Goal: Task Accomplishment & Management: Use online tool/utility

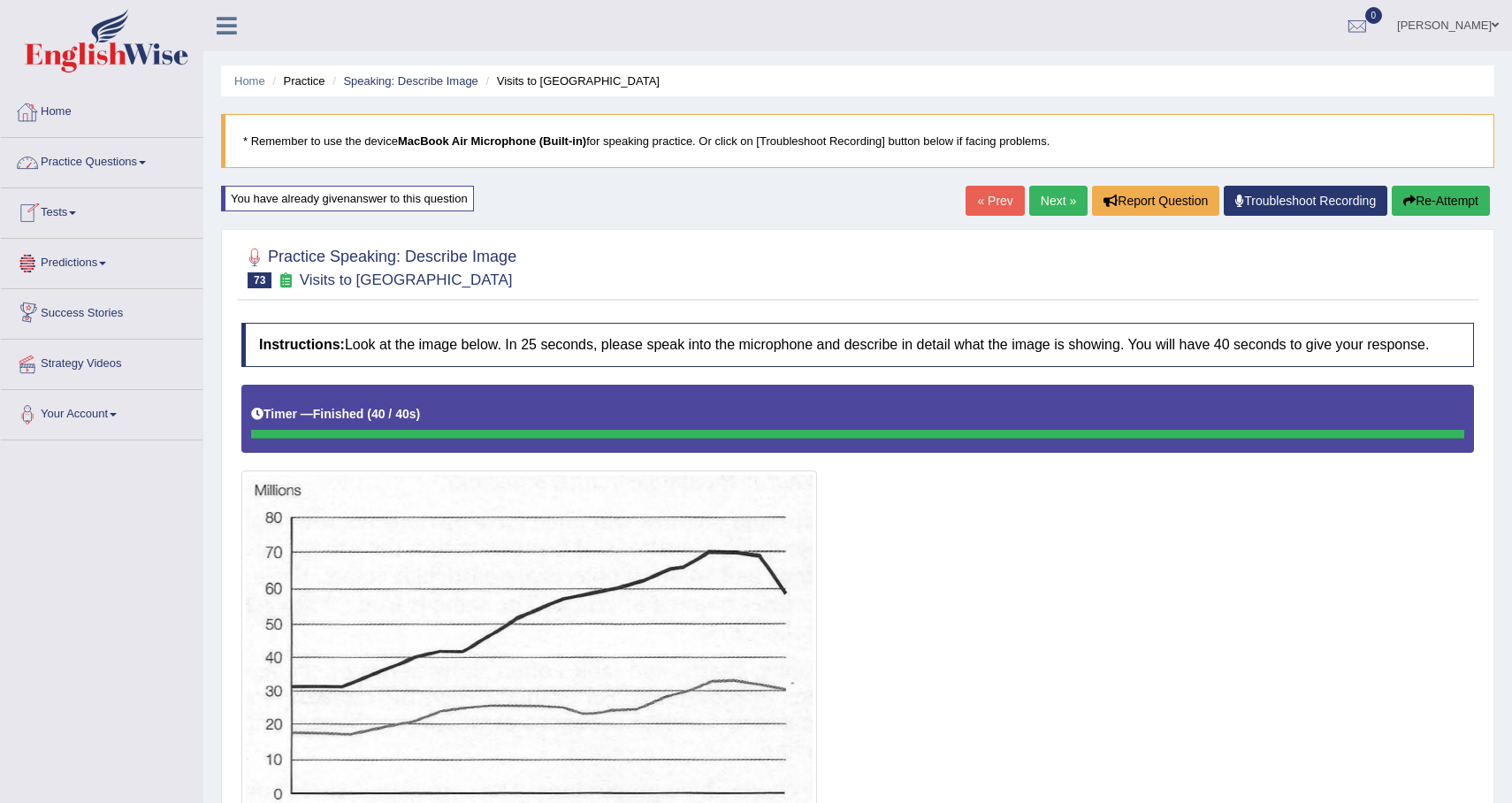
click at [130, 166] on link "Practice Questions" at bounding box center [101, 160] width 201 height 44
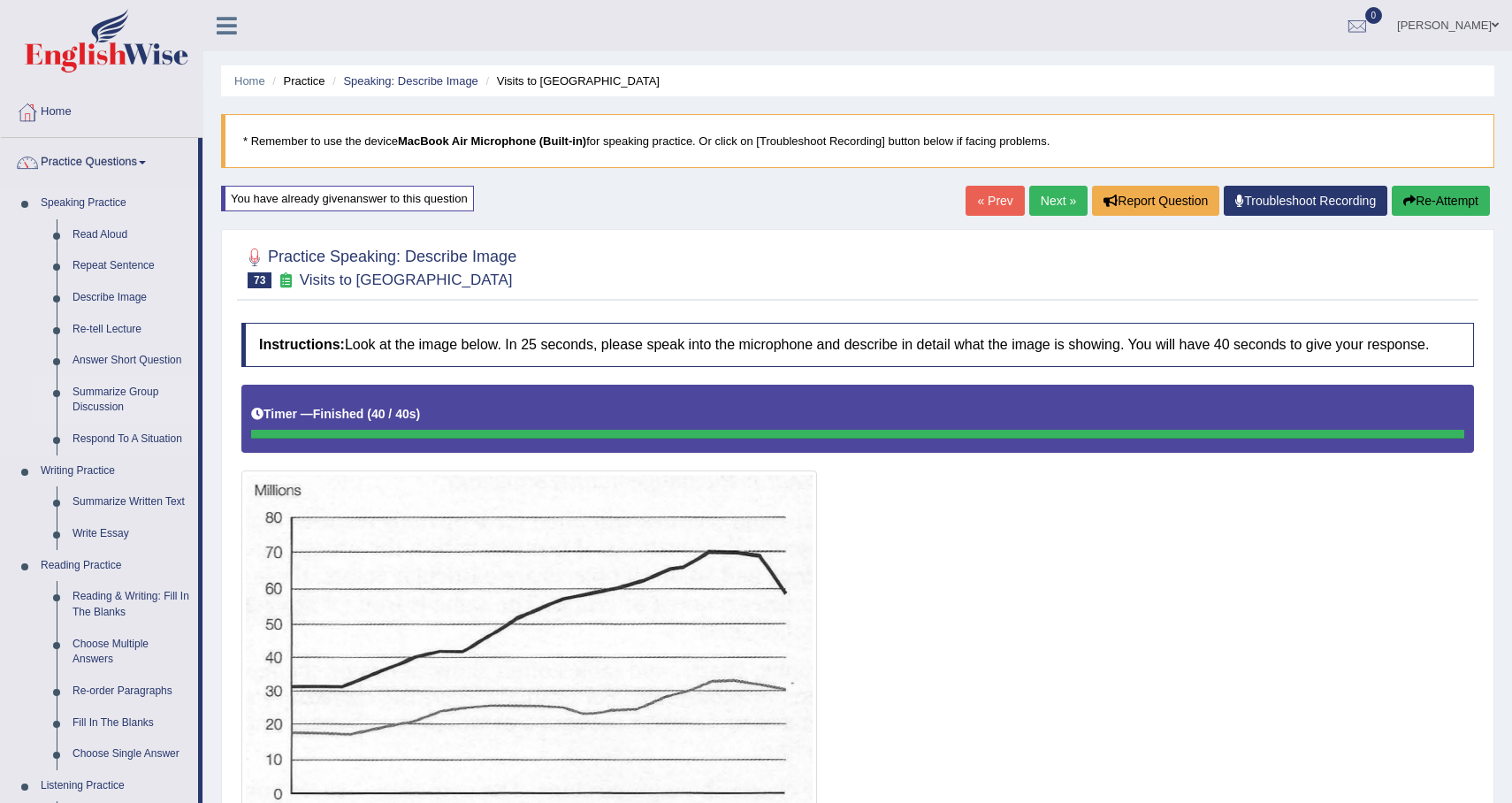
click at [120, 393] on link "Summarize Group Discussion" at bounding box center [131, 400] width 133 height 47
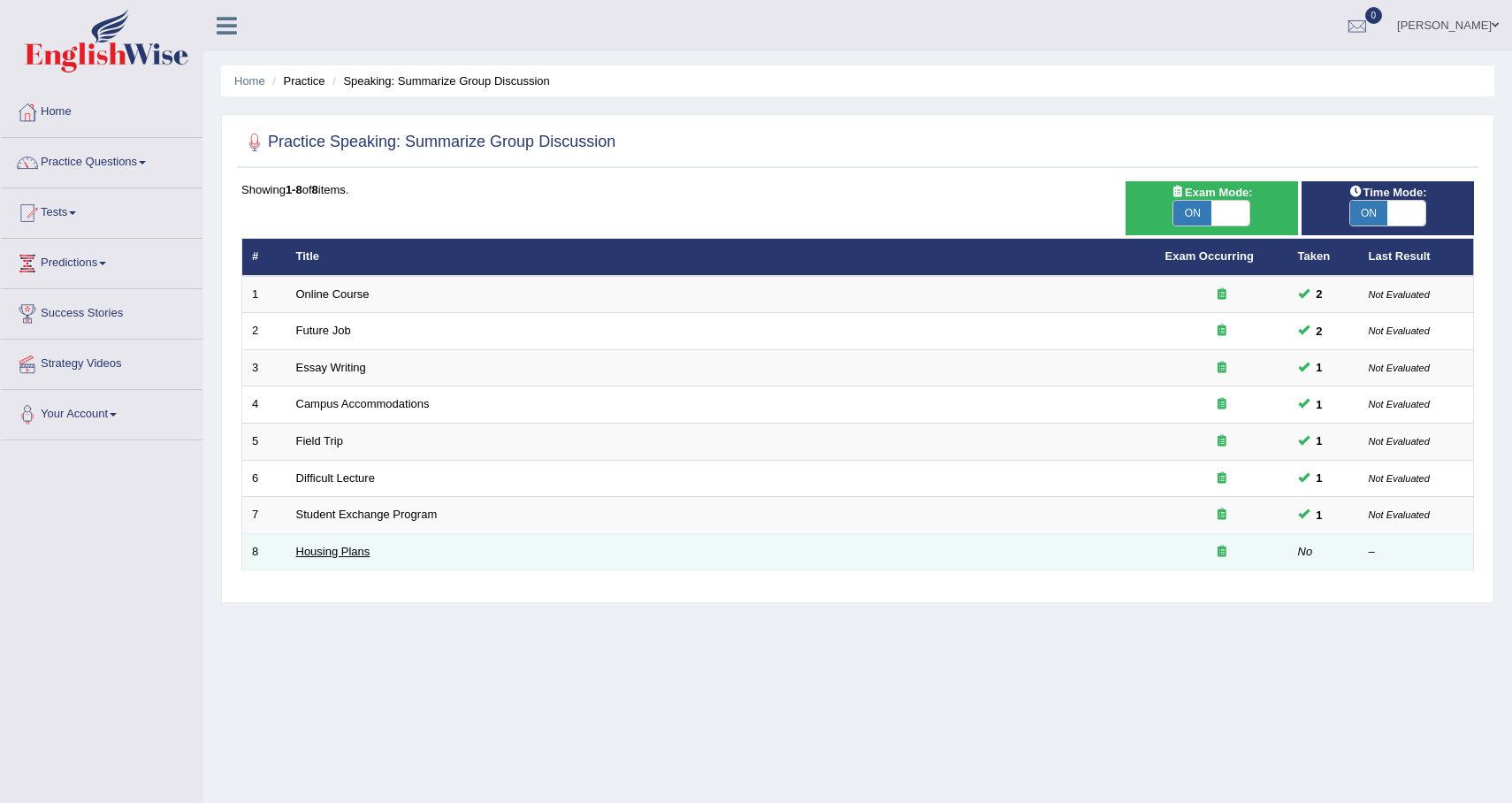
click at [354, 557] on link "Housing Plans" at bounding box center [333, 551] width 74 height 13
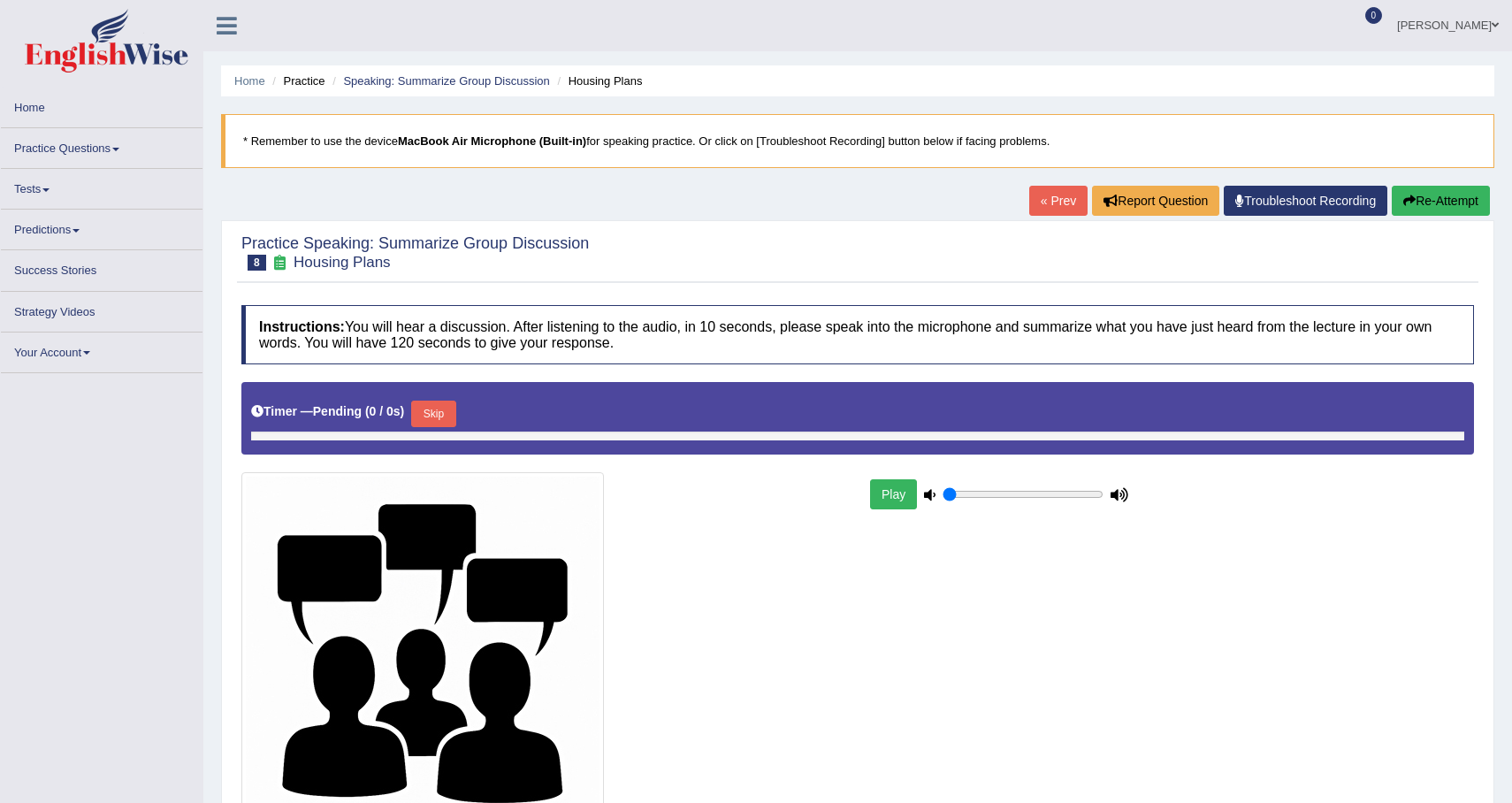
type input "1"
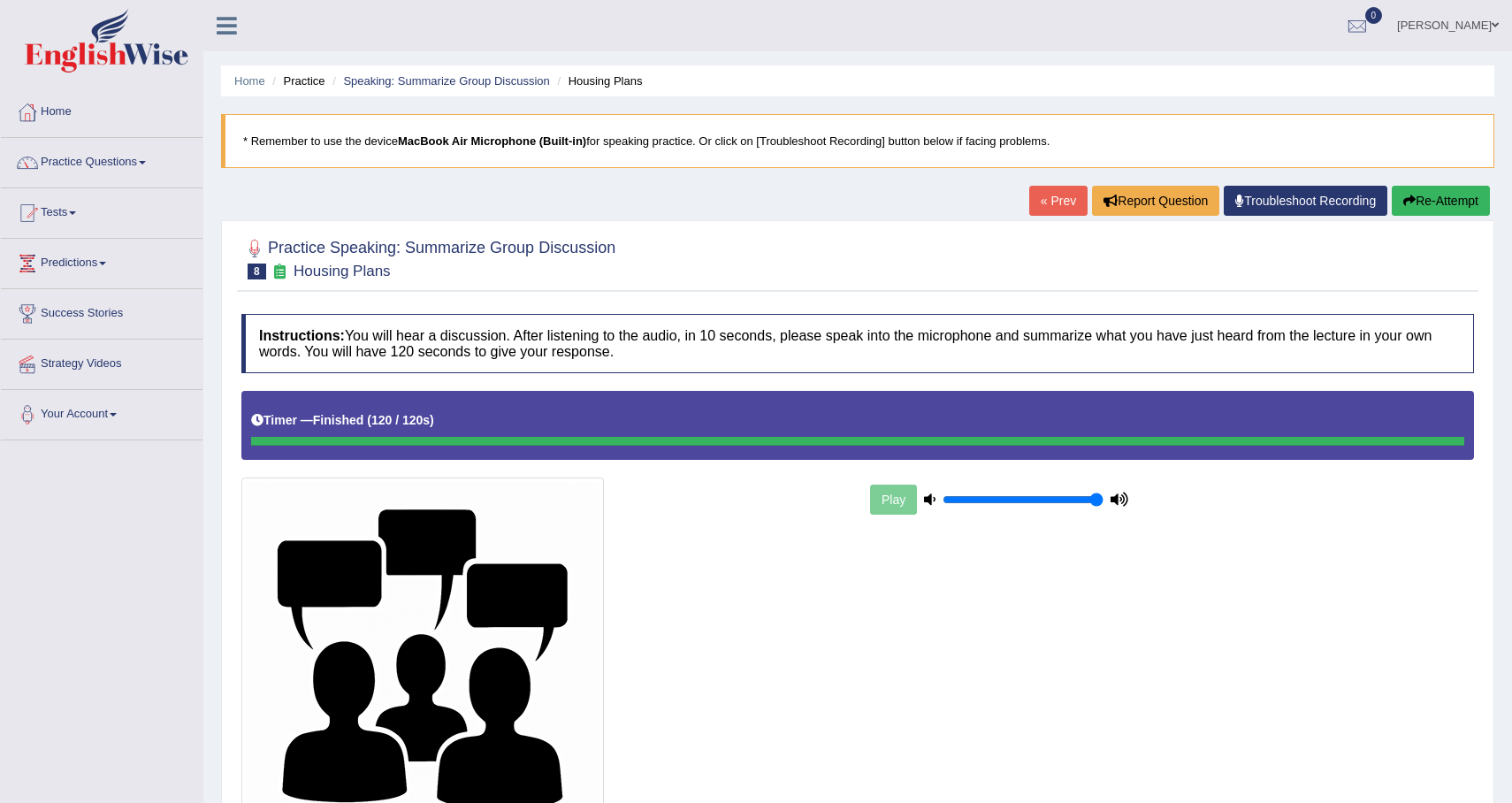
click at [1038, 211] on link "« Prev" at bounding box center [1058, 201] width 58 height 30
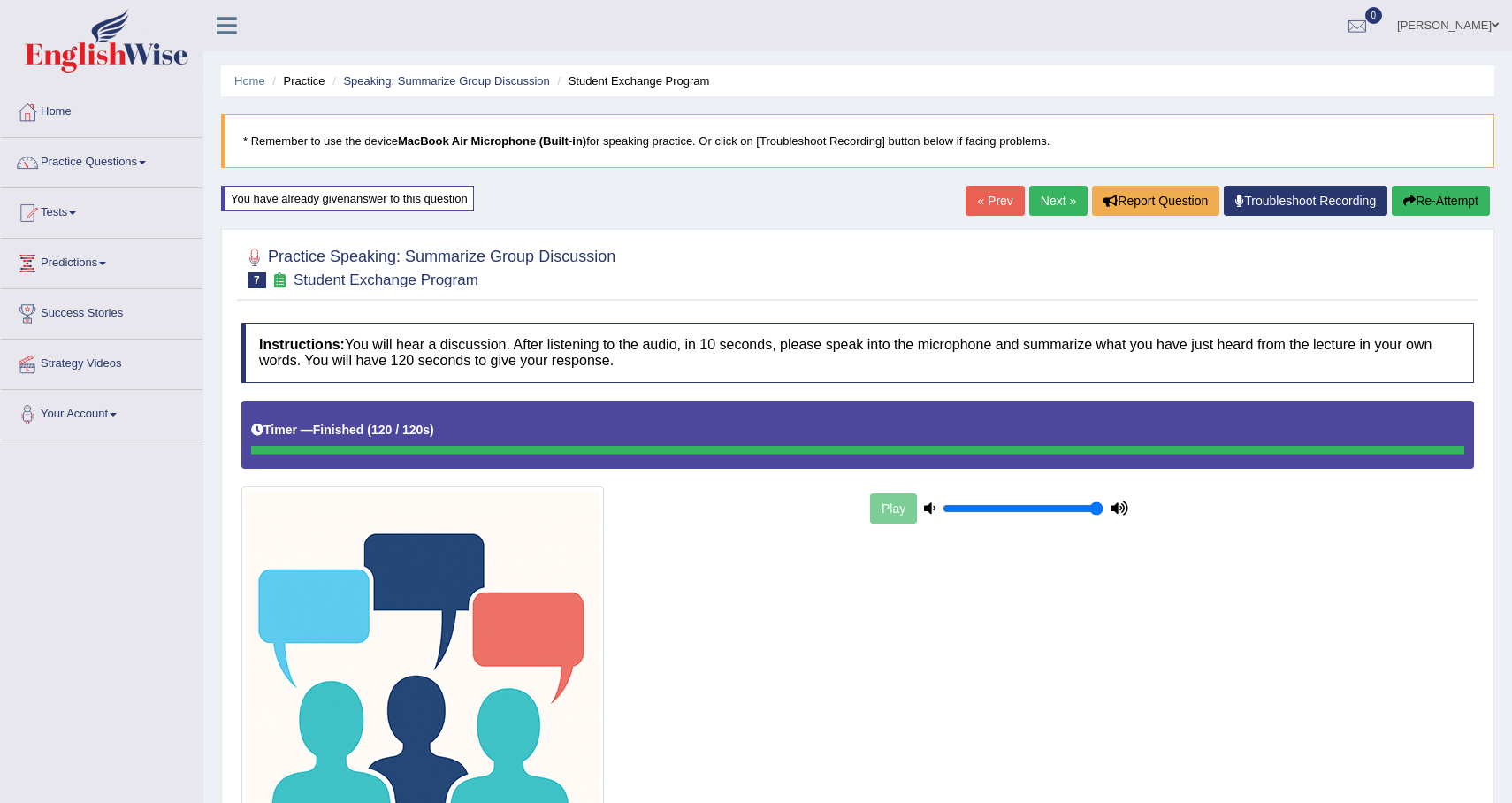
click at [993, 189] on link "« Prev" at bounding box center [994, 201] width 58 height 30
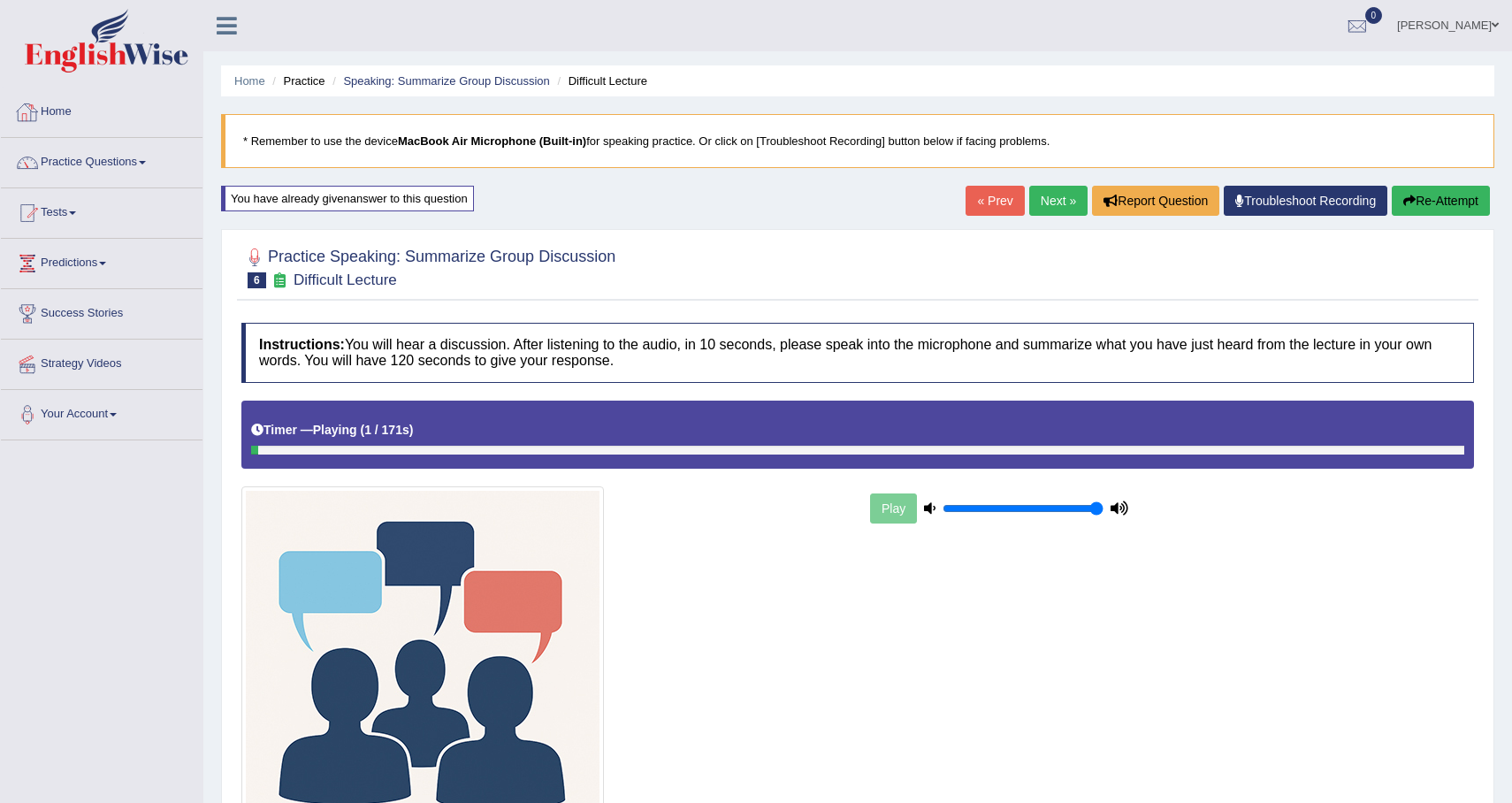
click at [78, 114] on link "Home" at bounding box center [101, 109] width 201 height 44
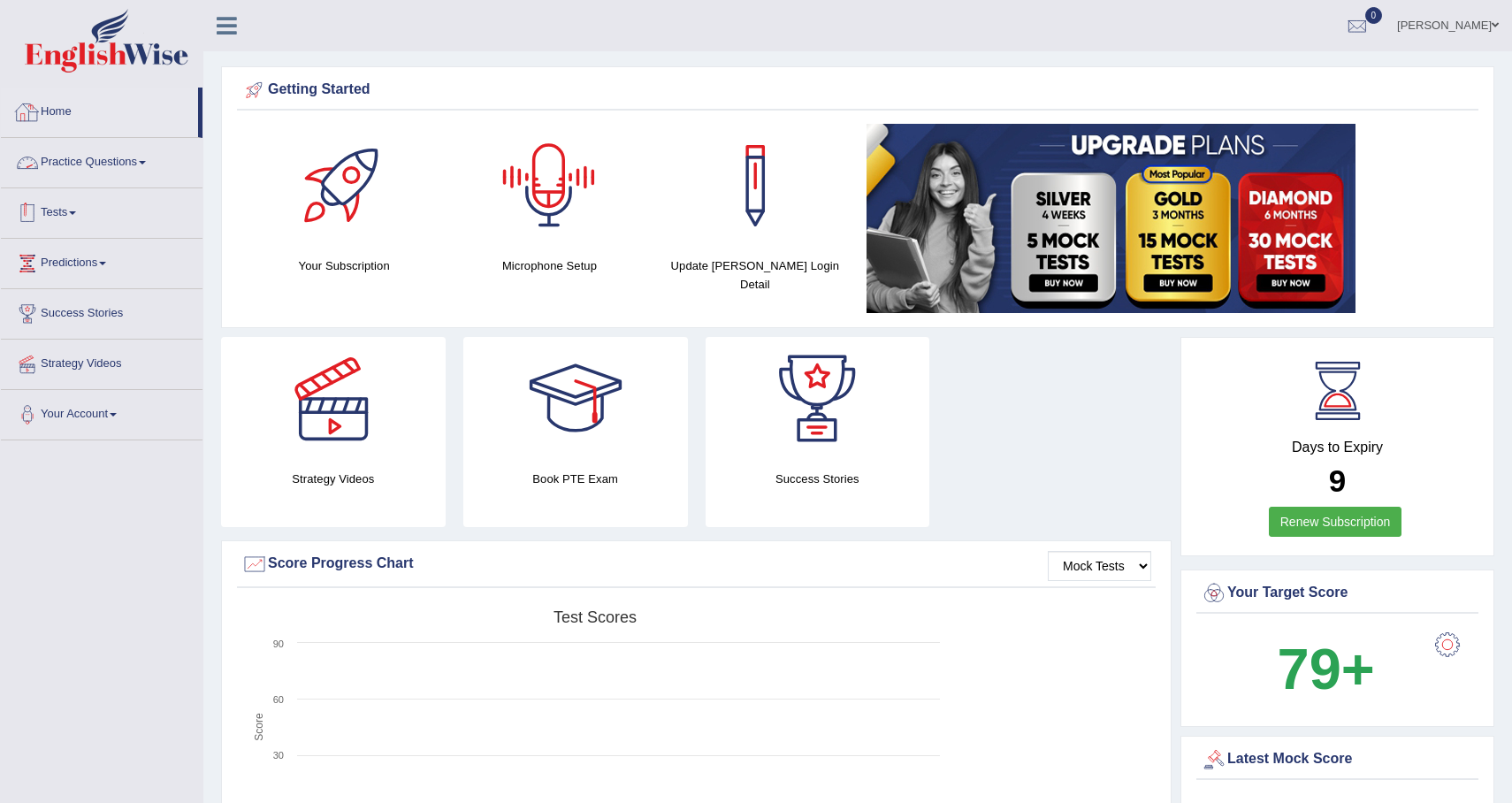
click at [65, 214] on link "Tests" at bounding box center [101, 211] width 201 height 44
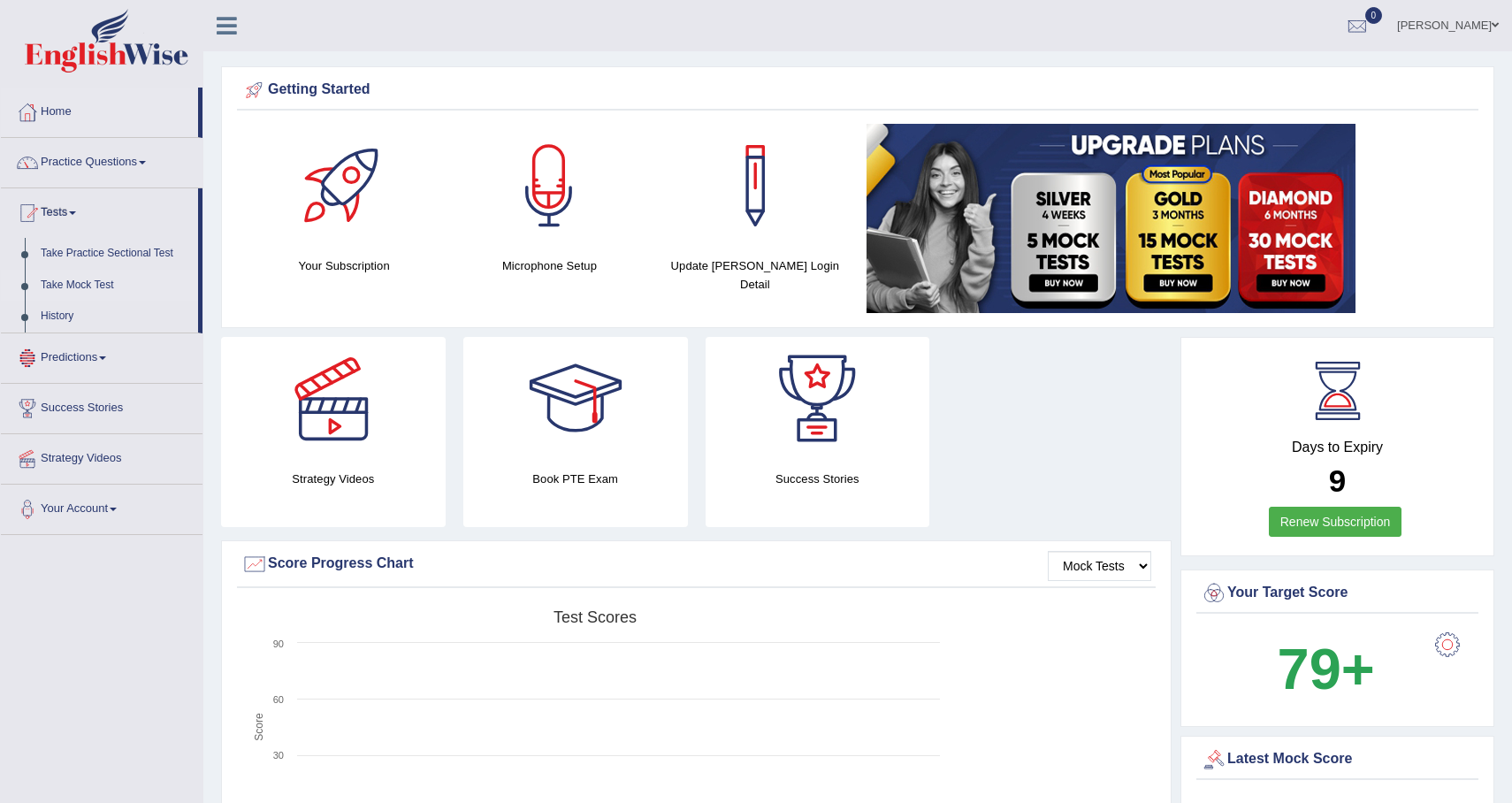
click at [112, 286] on link "Take Mock Test" at bounding box center [116, 285] width 166 height 32
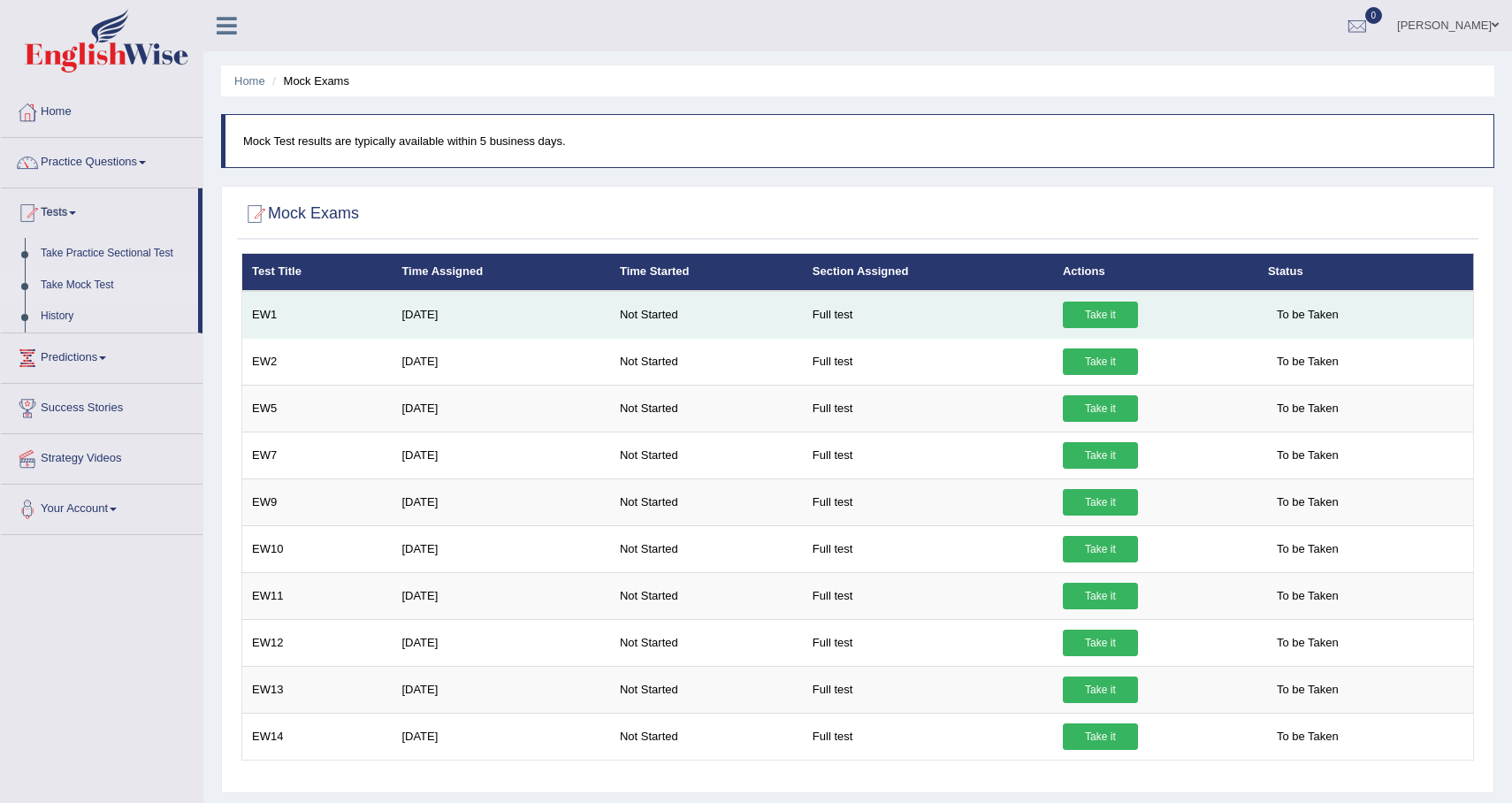
click at [1105, 314] on link "Take it" at bounding box center [1101, 315] width 75 height 27
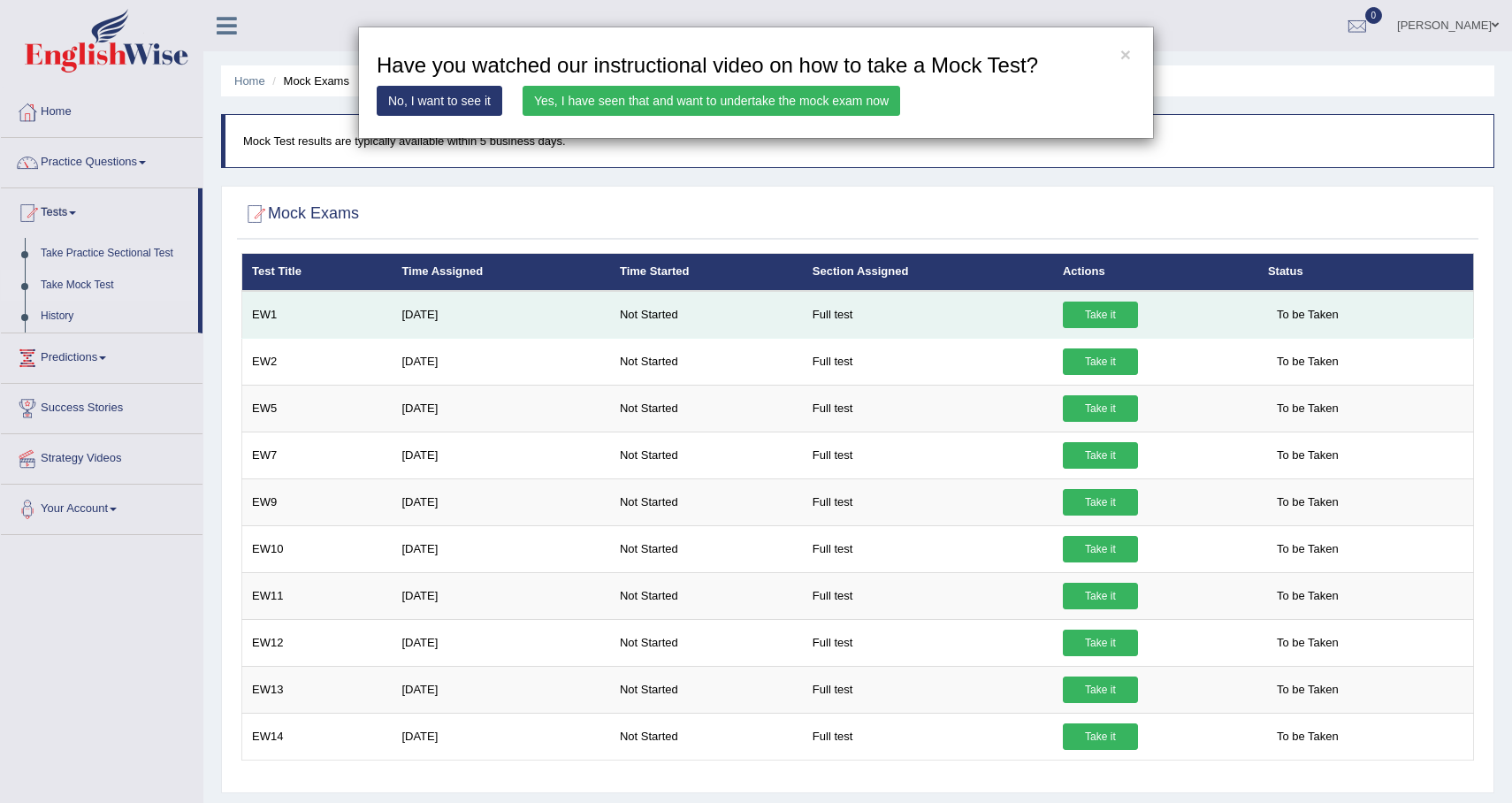
click at [1105, 314] on div "× Have you watched our instructional video on how to take a Mock Test? No, I wa…" at bounding box center [756, 401] width 1512 height 803
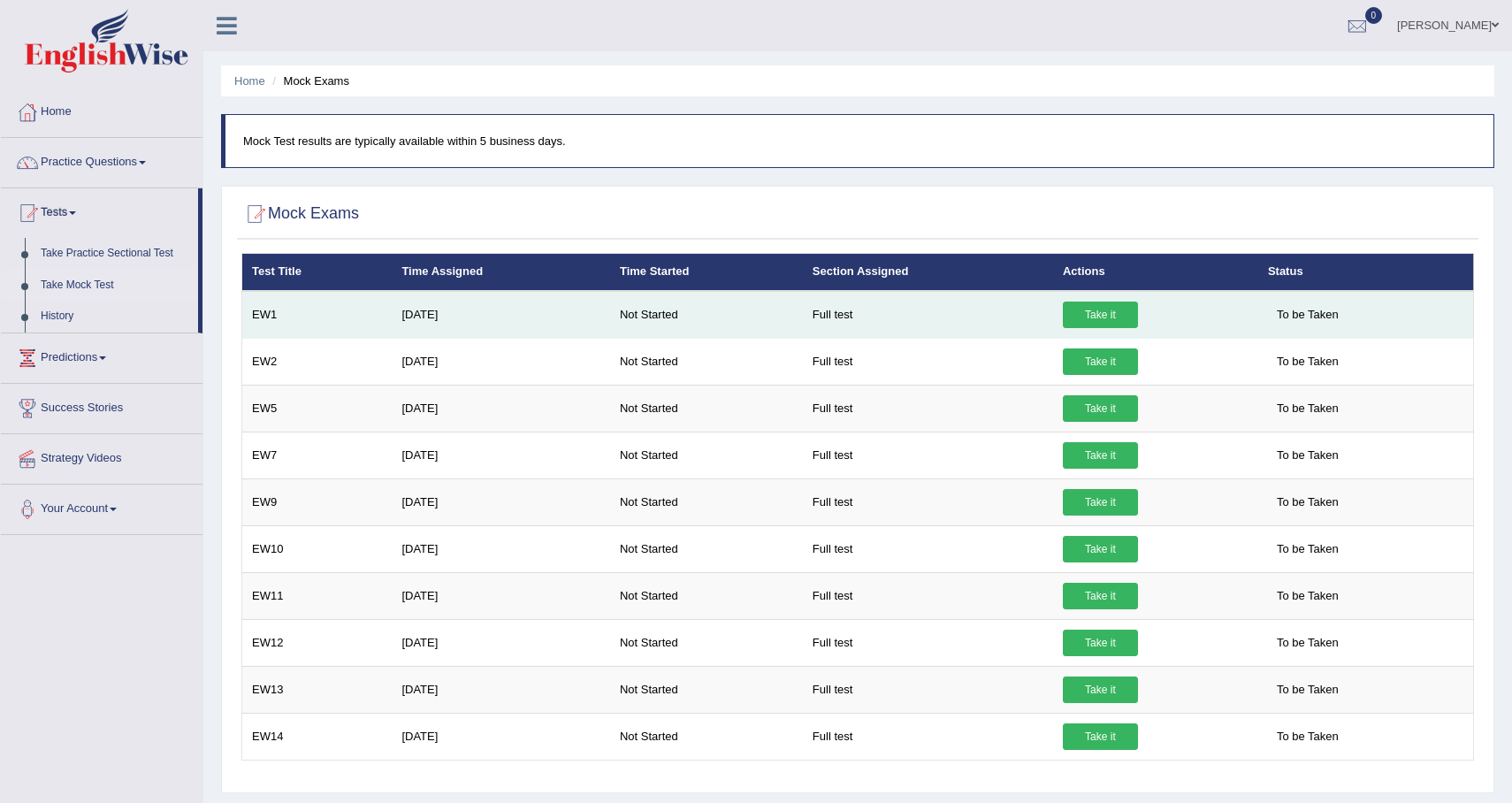
click at [1081, 311] on link "Take it" at bounding box center [1101, 315] width 75 height 27
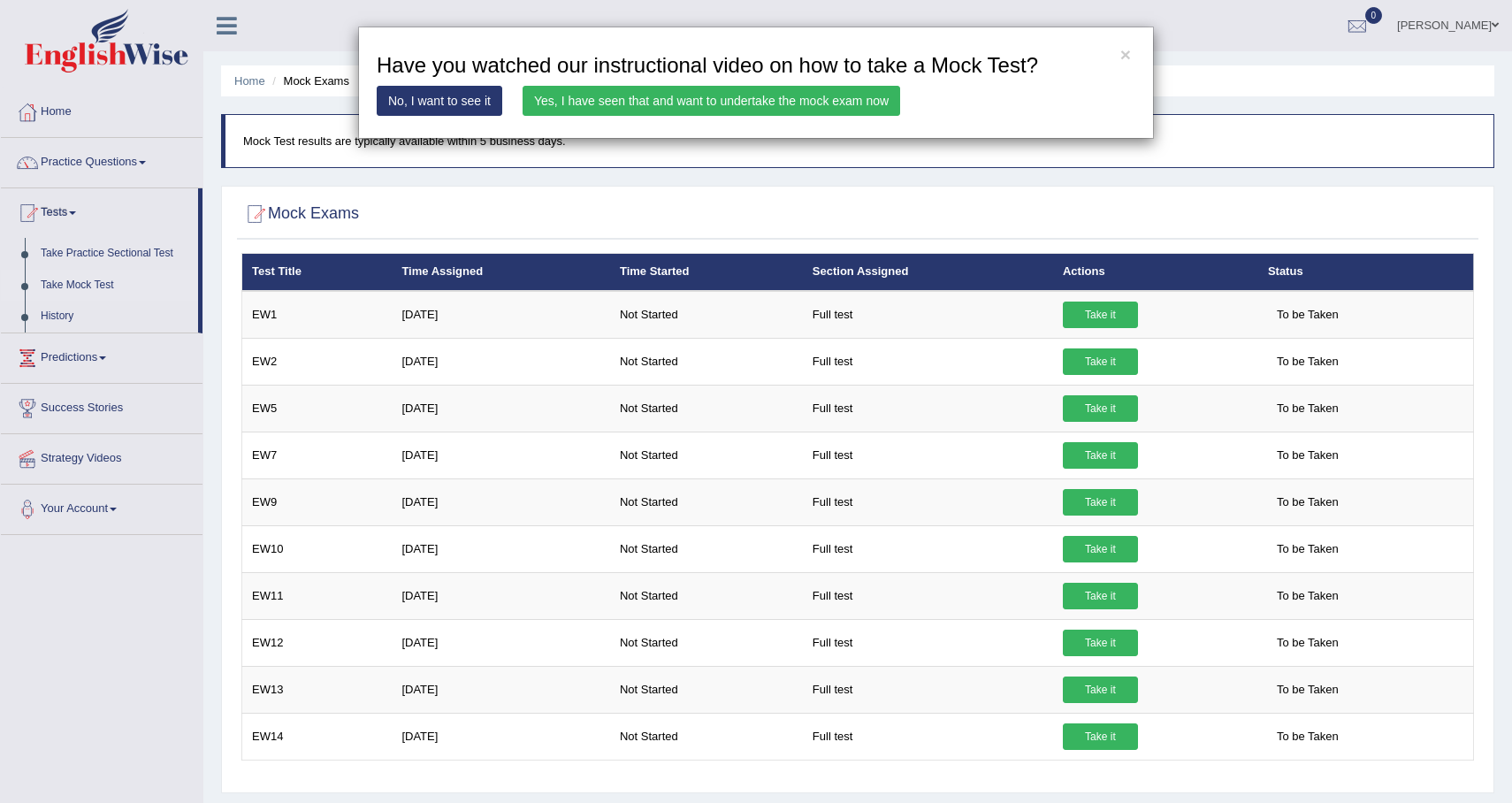
click at [653, 99] on link "Yes, I have seen that and want to undertake the mock exam now" at bounding box center [711, 100] width 378 height 30
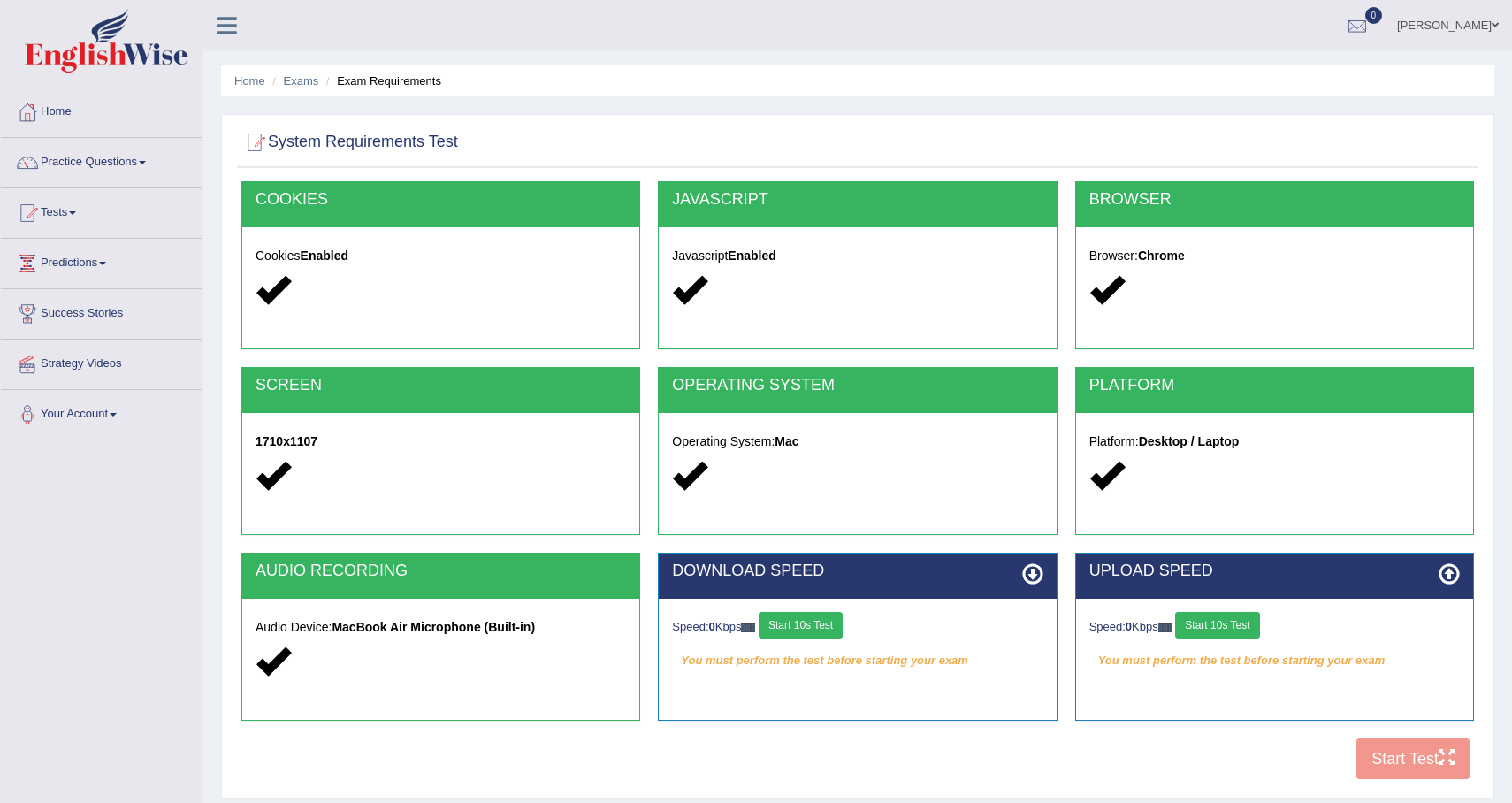
click at [820, 629] on button "Start 10s Test" at bounding box center [800, 625] width 84 height 27
click at [1226, 627] on button "Start 10s Test" at bounding box center [1217, 625] width 84 height 27
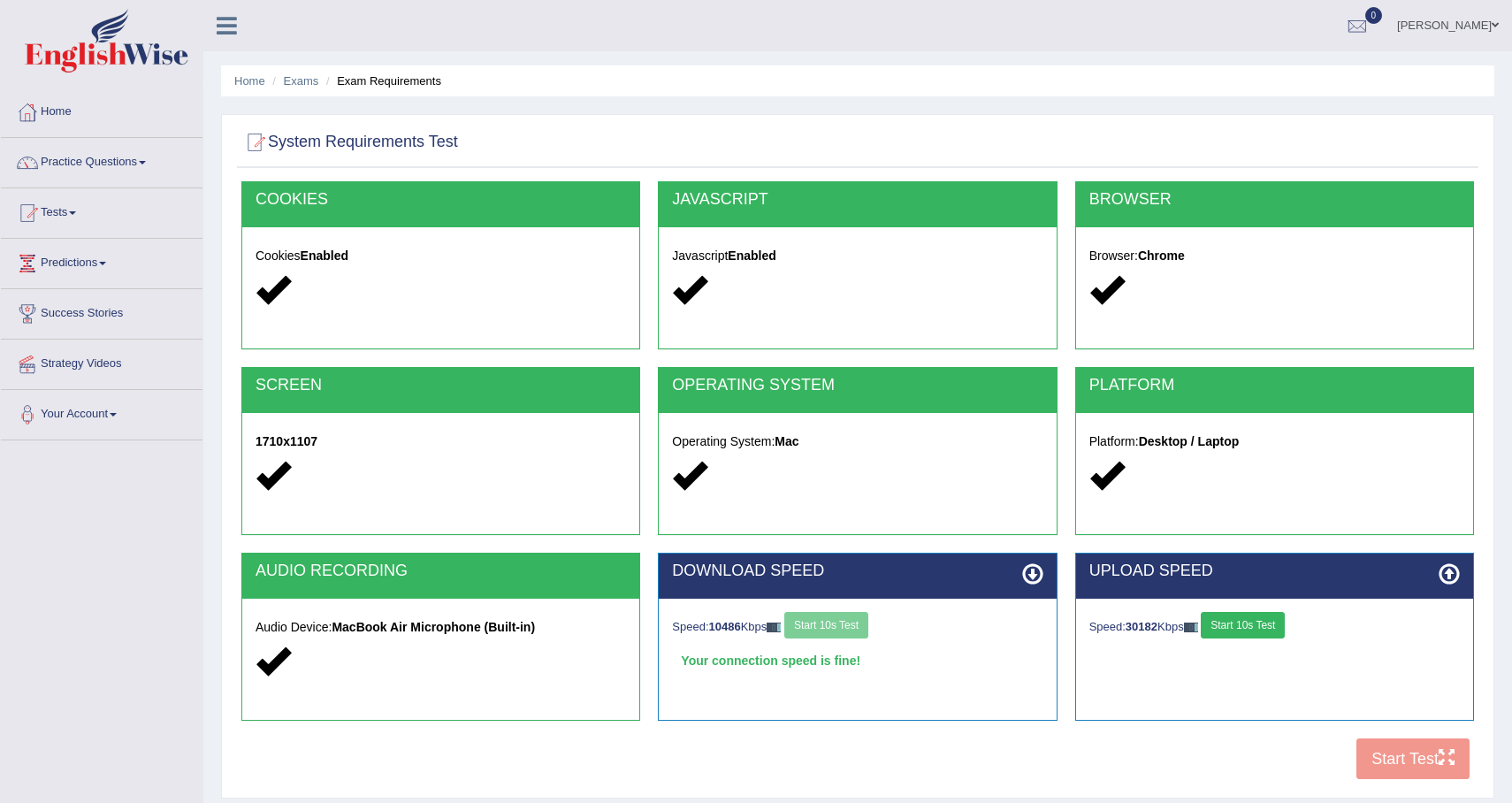
click at [1401, 758] on div "COOKIES Cookies Enabled JAVASCRIPT Javascript Enabled BROWSER Browser: Chrome S…" at bounding box center [858, 485] width 1242 height 608
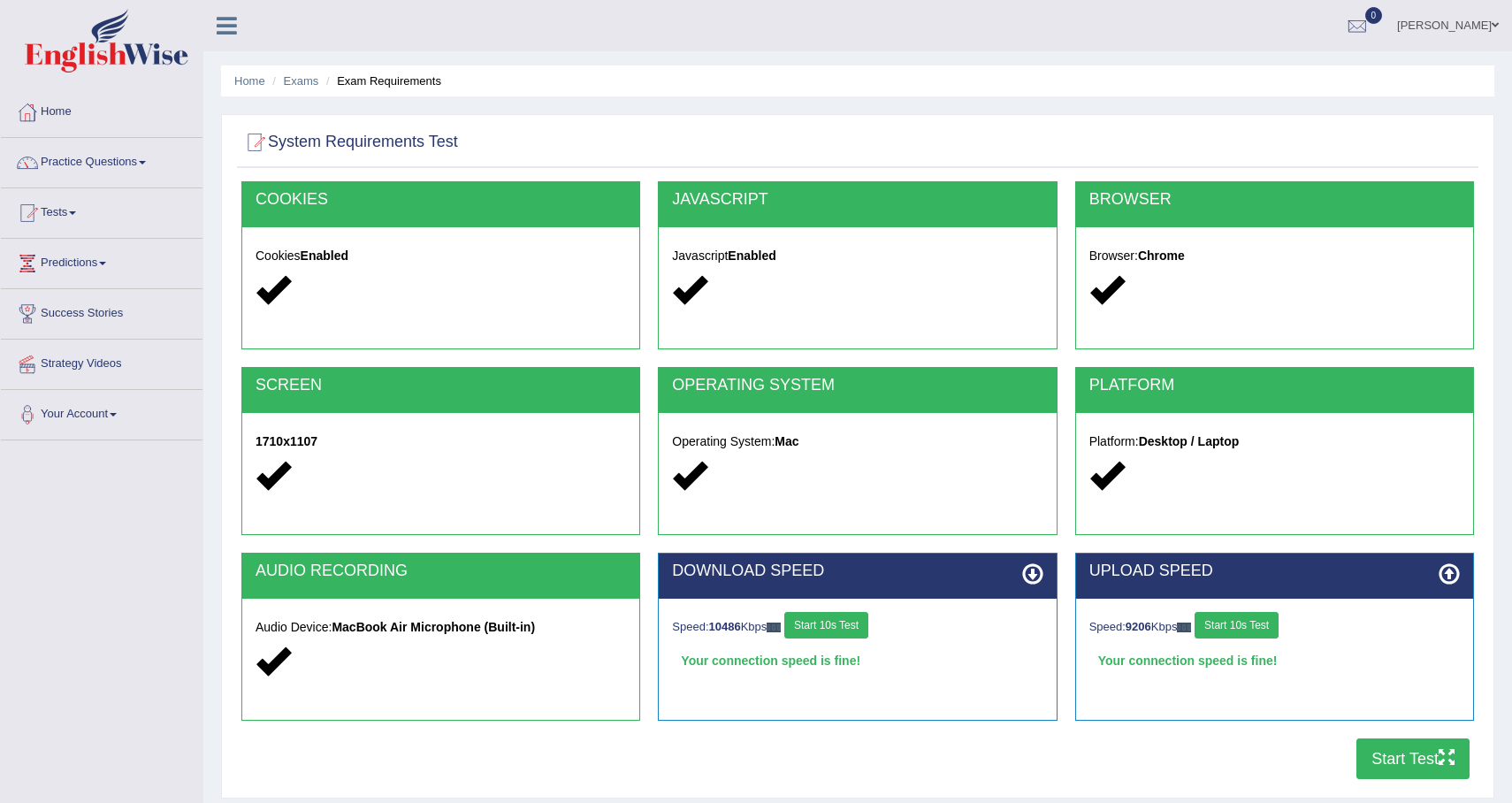
click at [1414, 760] on button "Start Test" at bounding box center [1413, 759] width 113 height 40
